Goal: Task Accomplishment & Management: Manage account settings

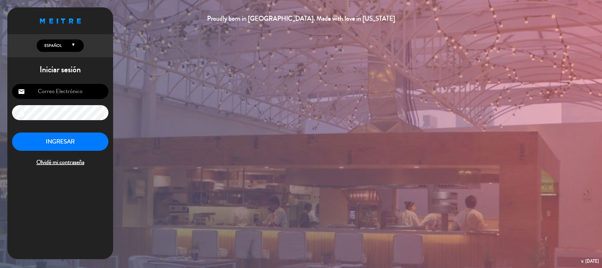
type input "[EMAIL_ADDRESS][DOMAIN_NAME]"
click at [68, 137] on button "INGRESAR" at bounding box center [60, 141] width 96 height 19
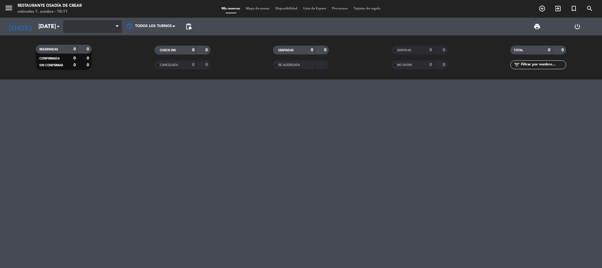
click at [104, 27] on span at bounding box center [92, 26] width 59 height 13
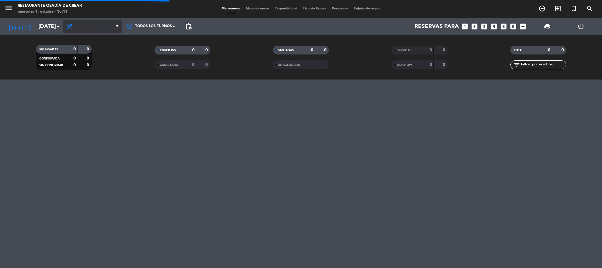
click at [114, 31] on span "Brunch" at bounding box center [92, 26] width 59 height 13
click at [114, 29] on span "Brunch" at bounding box center [92, 26] width 59 height 13
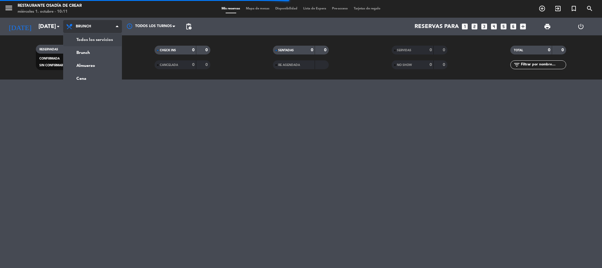
click at [110, 41] on div "menu Restaurante Osadía de Crear [DATE] 1. octubre - 10:11 Mis reservas Mapa de…" at bounding box center [301, 39] width 602 height 79
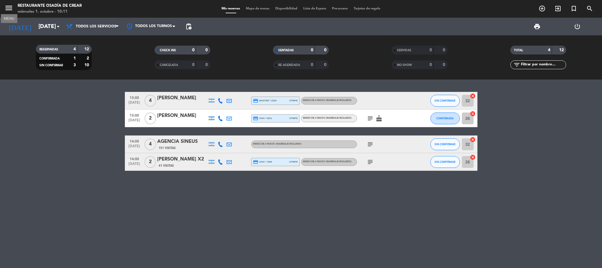
click at [12, 6] on icon "menu" at bounding box center [8, 8] width 9 height 9
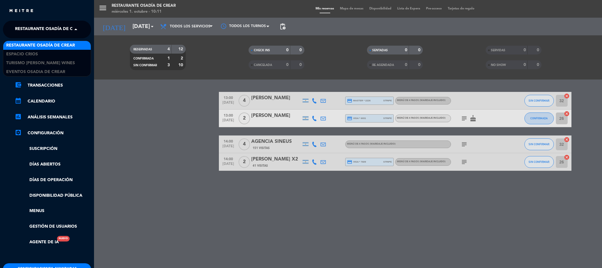
drag, startPoint x: 53, startPoint y: 24, endPoint x: 56, endPoint y: 30, distance: 7.0
click at [54, 24] on span "Restaurante Osadía de Crear" at bounding box center [49, 29] width 69 height 12
click at [45, 50] on div "Espacio Crios" at bounding box center [47, 54] width 88 height 9
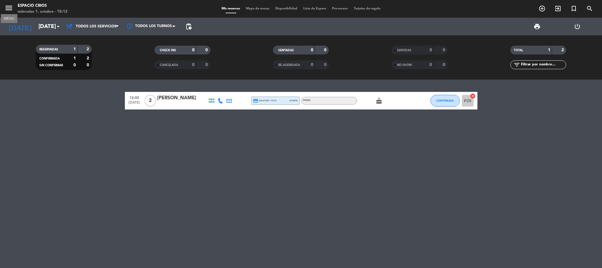
click at [11, 6] on icon "menu" at bounding box center [8, 8] width 9 height 9
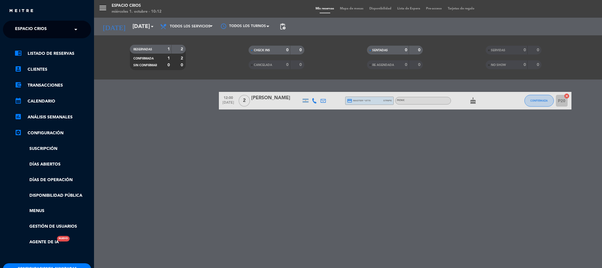
click at [25, 26] on span "Espacio Crios" at bounding box center [31, 29] width 32 height 12
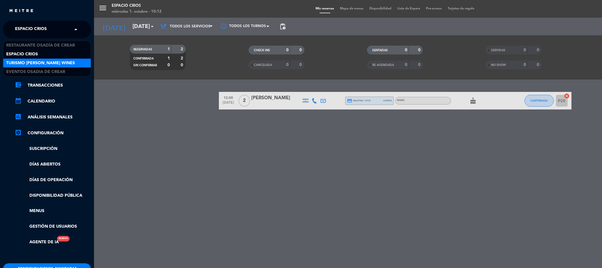
click at [25, 66] on span "Turismo [PERSON_NAME] Wines" at bounding box center [40, 63] width 69 height 7
